Goal: Information Seeking & Learning: Learn about a topic

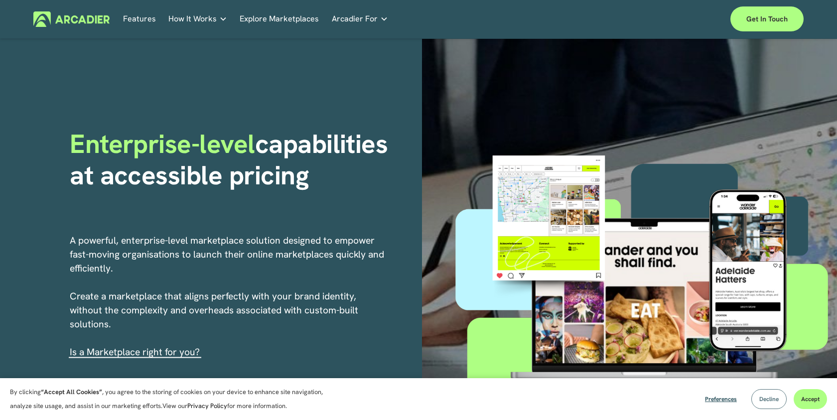
click at [763, 403] on button "Decline" at bounding box center [768, 399] width 35 height 20
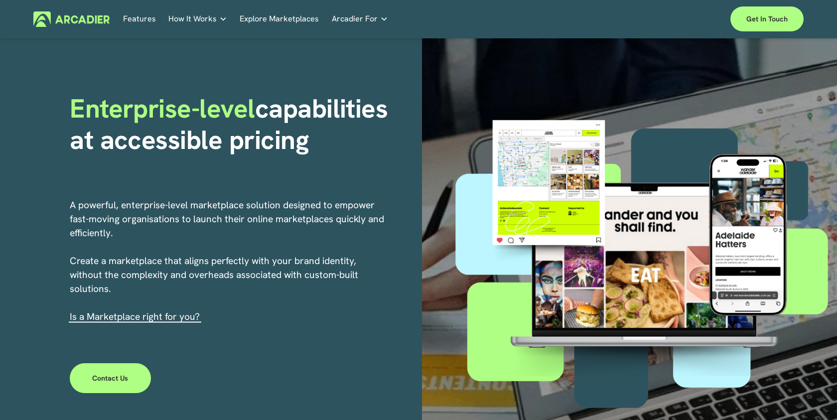
scroll to position [72, 0]
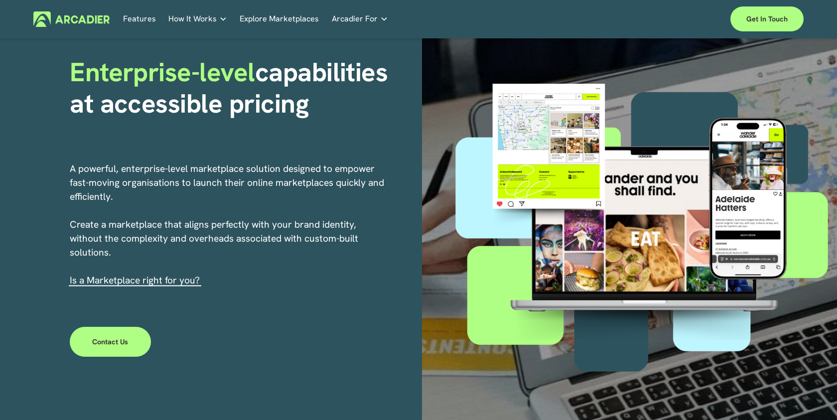
click at [253, 77] on span "Enterprise-level" at bounding box center [162, 72] width 185 height 34
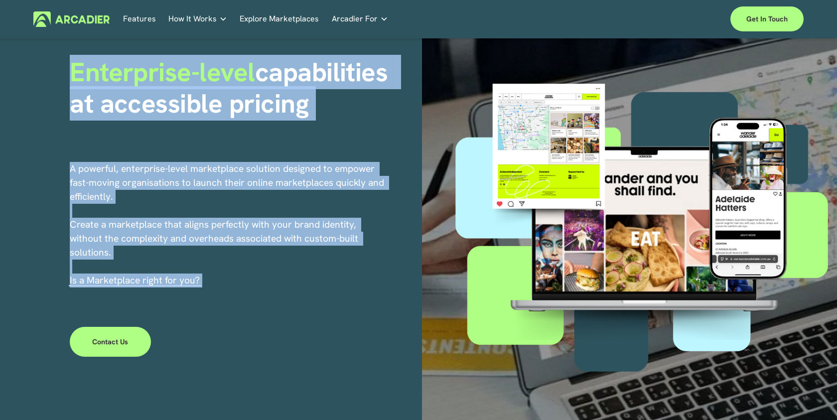
drag, startPoint x: 253, startPoint y: 77, endPoint x: 201, endPoint y: 290, distance: 220.0
click at [201, 290] on div "Enterprise-level capabilities at accessible pricing A powerful, enterprise-leve…" at bounding box center [418, 222] width 837 height 510
click at [201, 290] on div "A powerful, enterprise-level marketplace solution designed to empower fast-movi…" at bounding box center [228, 229] width 316 height 135
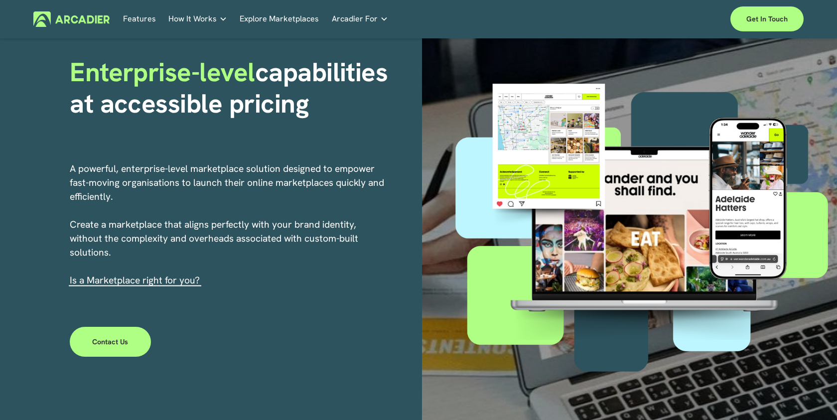
scroll to position [0, 0]
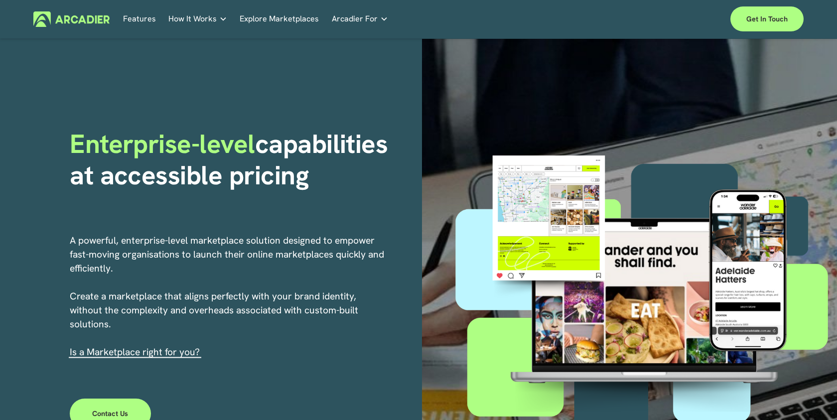
click at [337, 313] on p "A powerful, enterprise-level marketplace solution designed to empower fast-movi…" at bounding box center [228, 297] width 316 height 126
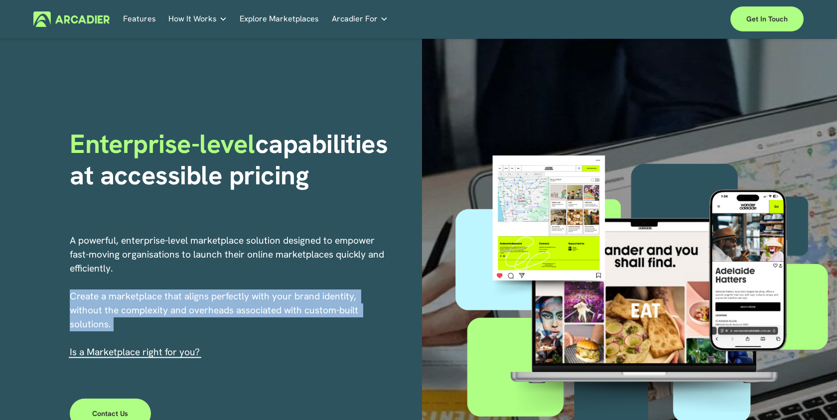
click at [337, 313] on p "A powerful, enterprise-level marketplace solution designed to empower fast-movi…" at bounding box center [228, 297] width 316 height 126
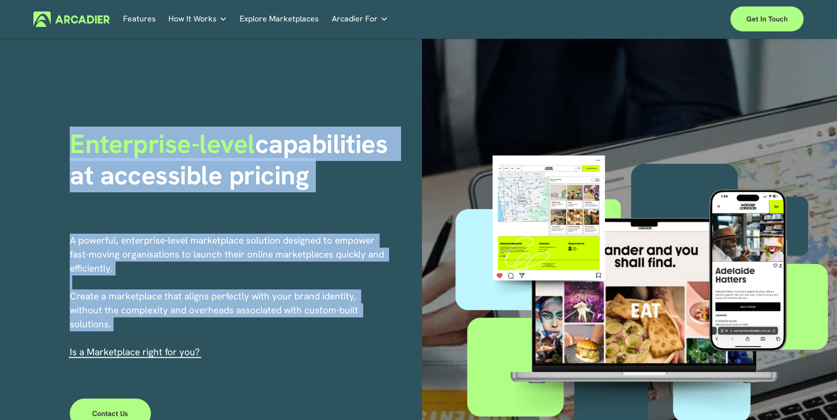
drag, startPoint x: 337, startPoint y: 313, endPoint x: 330, endPoint y: 173, distance: 139.6
click at [330, 173] on div "Enterprise-level capabilities at accessible pricing A powerful, enterprise-leve…" at bounding box center [418, 294] width 837 height 510
click at [331, 146] on strong "capabilities at accessible pricing" at bounding box center [232, 159] width 325 height 65
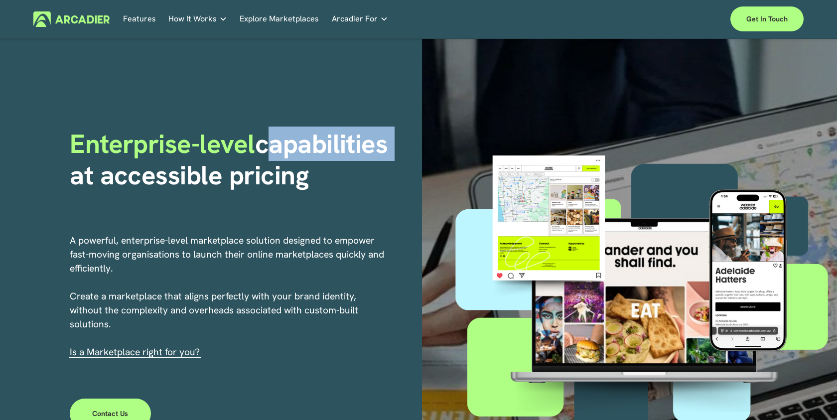
click at [331, 146] on strong "capabilities at accessible pricing" at bounding box center [232, 159] width 325 height 65
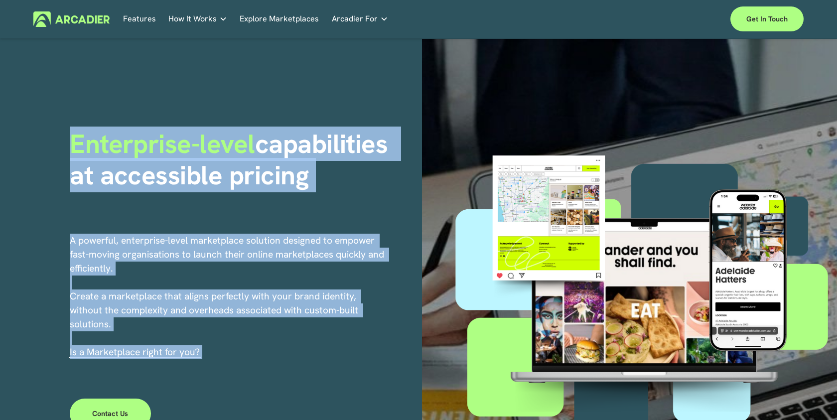
drag, startPoint x: 331, startPoint y: 146, endPoint x: 303, endPoint y: 357, distance: 212.5
click at [303, 357] on div "Enterprise-level capabilities at accessible pricing A powerful, enterprise-leve…" at bounding box center [418, 294] width 837 height 510
click at [303, 357] on p "A powerful, enterprise-level marketplace solution designed to empower fast-movi…" at bounding box center [228, 297] width 316 height 126
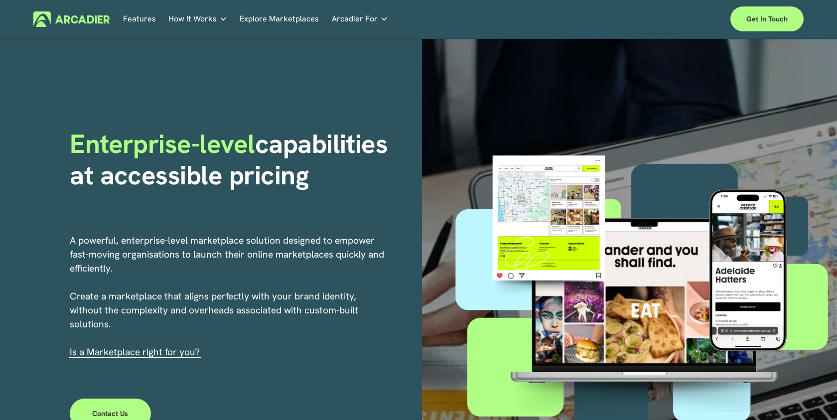
click at [303, 357] on p "A powerful, enterprise-level marketplace solution designed to empower fast-movi…" at bounding box center [228, 297] width 316 height 126
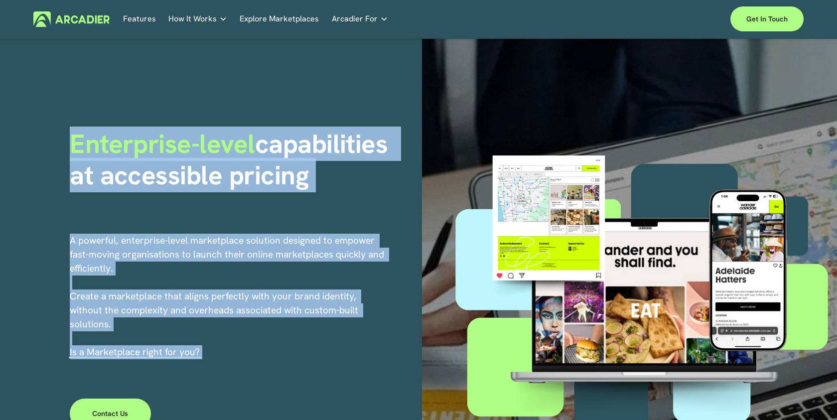
drag, startPoint x: 303, startPoint y: 357, endPoint x: 319, endPoint y: 140, distance: 217.7
click at [319, 140] on div "Enterprise-level capabilities at accessible pricing A powerful, enterprise-leve…" at bounding box center [418, 294] width 837 height 510
click at [319, 140] on strong "capabilities at accessible pricing" at bounding box center [232, 159] width 325 height 65
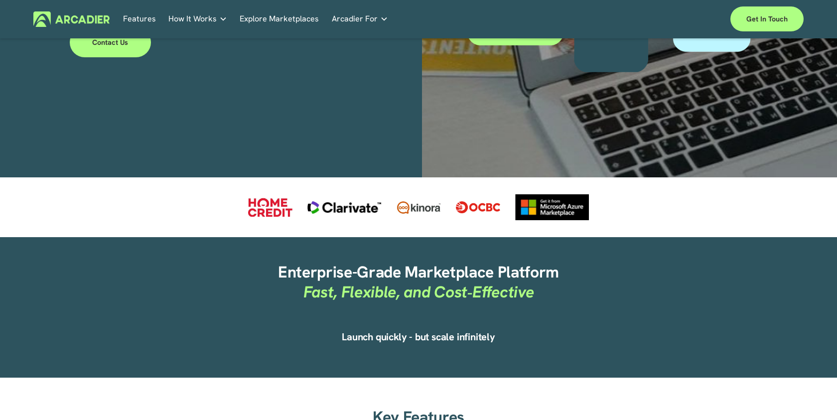
scroll to position [371, 0]
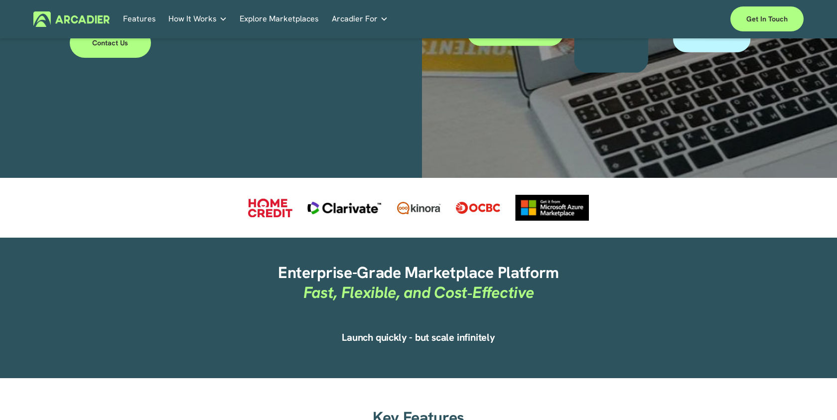
click at [270, 211] on div at bounding box center [270, 207] width 44 height 19
drag, startPoint x: 270, startPoint y: 211, endPoint x: 465, endPoint y: 211, distance: 195.3
click at [466, 211] on div at bounding box center [418, 208] width 837 height 60
click at [627, 202] on div at bounding box center [418, 208] width 837 height 60
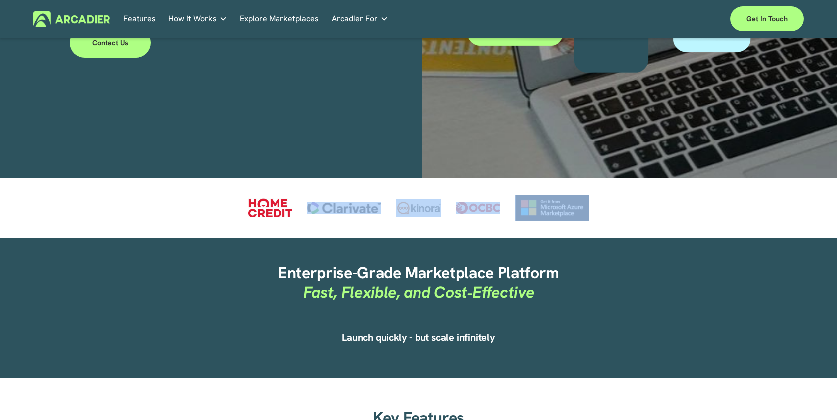
drag, startPoint x: 627, startPoint y: 202, endPoint x: 197, endPoint y: 213, distance: 430.5
click at [197, 213] on div at bounding box center [418, 208] width 837 height 60
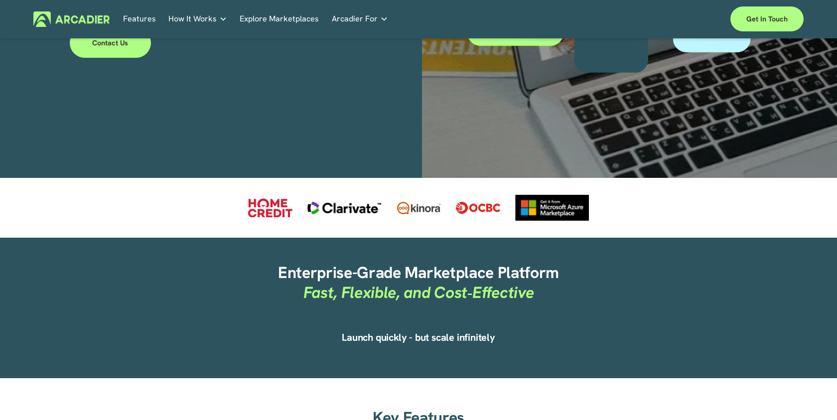
click at [231, 205] on div at bounding box center [418, 208] width 837 height 60
click at [322, 207] on div at bounding box center [344, 208] width 74 height 12
click at [336, 209] on div at bounding box center [344, 208] width 74 height 12
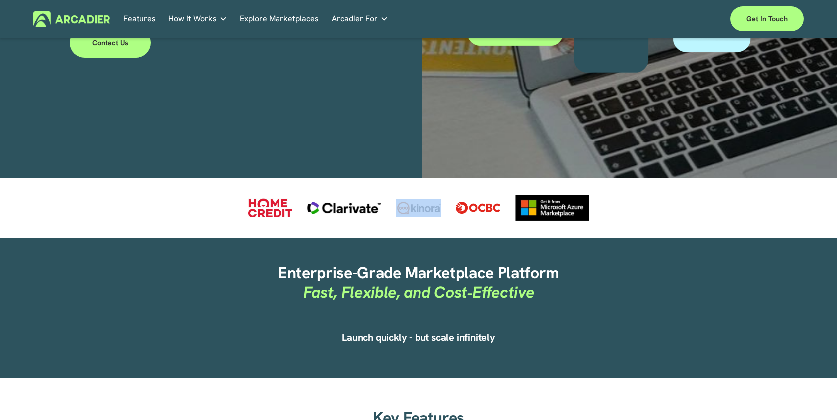
drag, startPoint x: 336, startPoint y: 209, endPoint x: 390, endPoint y: 221, distance: 55.1
click at [390, 221] on div at bounding box center [418, 208] width 837 height 60
click at [631, 217] on div at bounding box center [418, 208] width 837 height 60
drag, startPoint x: 631, startPoint y: 217, endPoint x: 242, endPoint y: 210, distance: 388.6
click at [242, 210] on div at bounding box center [418, 208] width 837 height 60
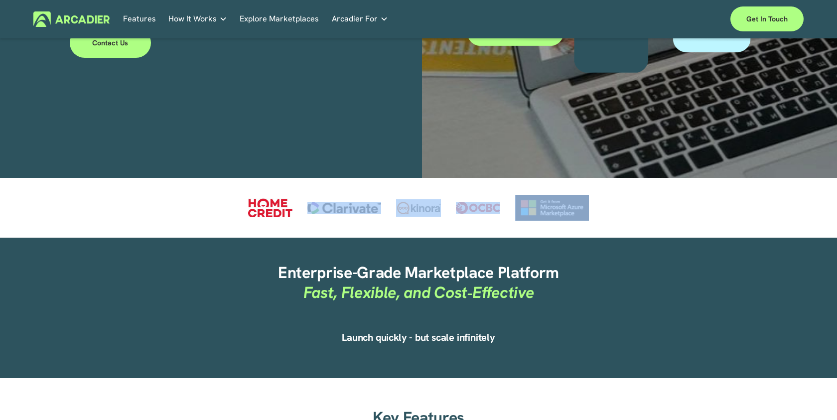
click at [242, 210] on div at bounding box center [418, 208] width 837 height 60
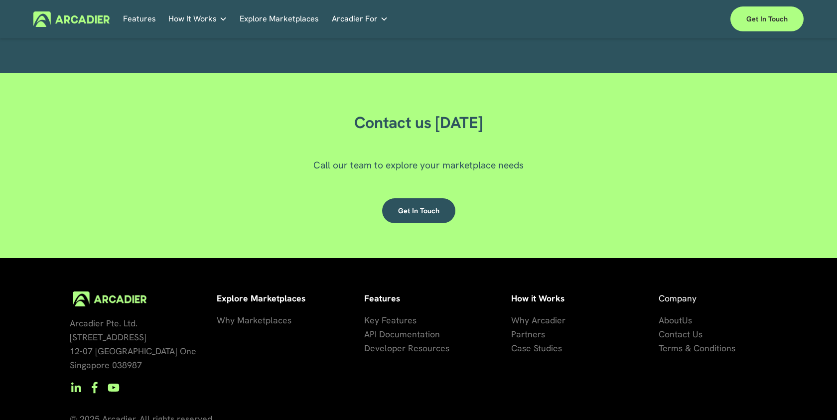
scroll to position [2960, 0]
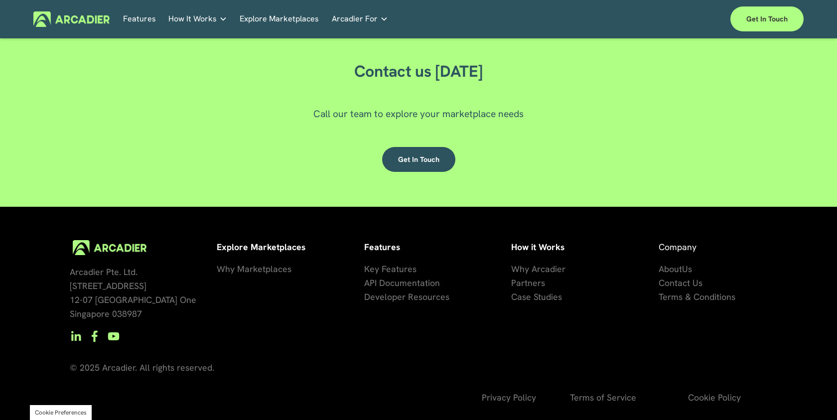
click at [675, 273] on span "About" at bounding box center [669, 268] width 23 height 11
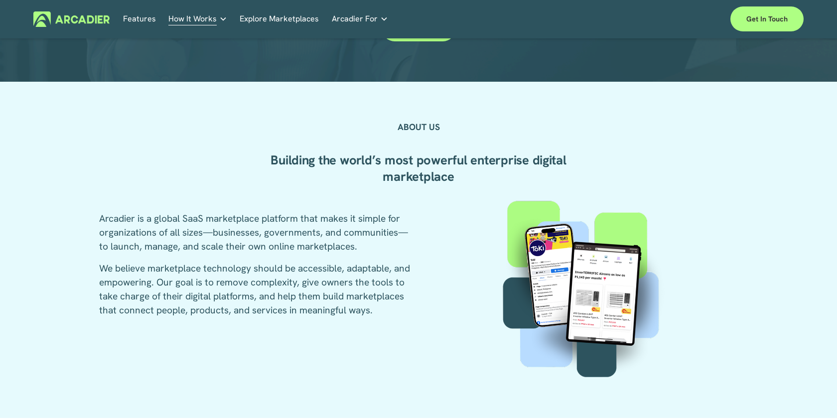
scroll to position [287, 0]
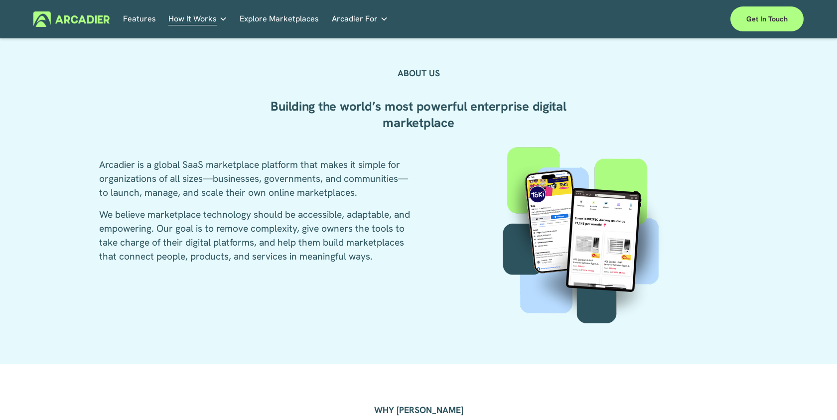
click at [167, 164] on p "Arcadier is a global SaaS marketplace platform that makes it simple for organiz…" at bounding box center [257, 179] width 317 height 42
drag, startPoint x: 167, startPoint y: 164, endPoint x: 242, endPoint y: 164, distance: 75.2
click at [242, 164] on p "Arcadier is a global SaaS marketplace platform that makes it simple for organiz…" at bounding box center [257, 179] width 317 height 42
drag, startPoint x: 242, startPoint y: 164, endPoint x: 323, endPoint y: 164, distance: 80.7
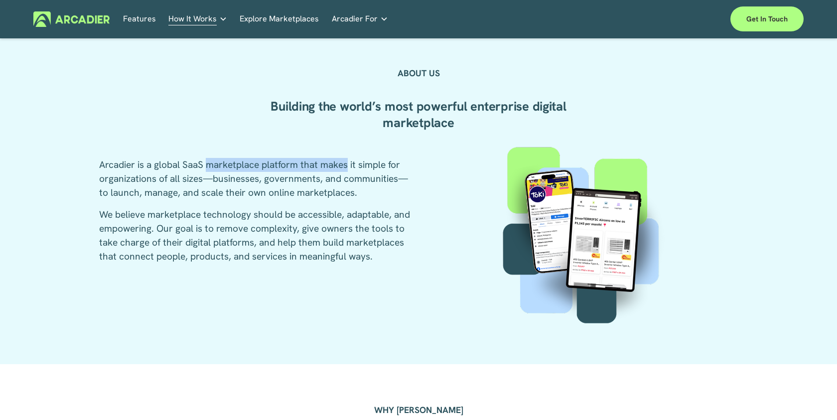
click at [323, 164] on p "Arcadier is a global SaaS marketplace platform that makes it simple for organiz…" at bounding box center [257, 179] width 317 height 42
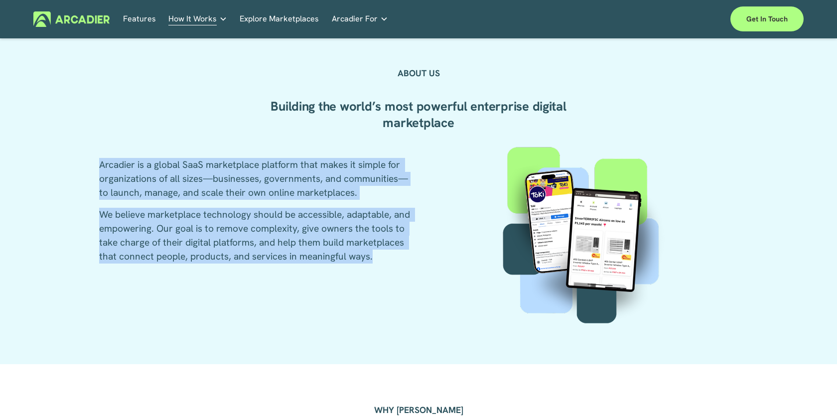
drag, startPoint x: 323, startPoint y: 164, endPoint x: 293, endPoint y: 237, distance: 78.2
click at [293, 237] on div "Arcadier is a global SaaS marketplace platform that makes it simple for organiz…" at bounding box center [257, 211] width 317 height 106
click at [293, 237] on p "We believe marketplace technology should be accessible, adaptable, and empoweri…" at bounding box center [257, 236] width 317 height 56
